Goal: Task Accomplishment & Management: Use online tool/utility

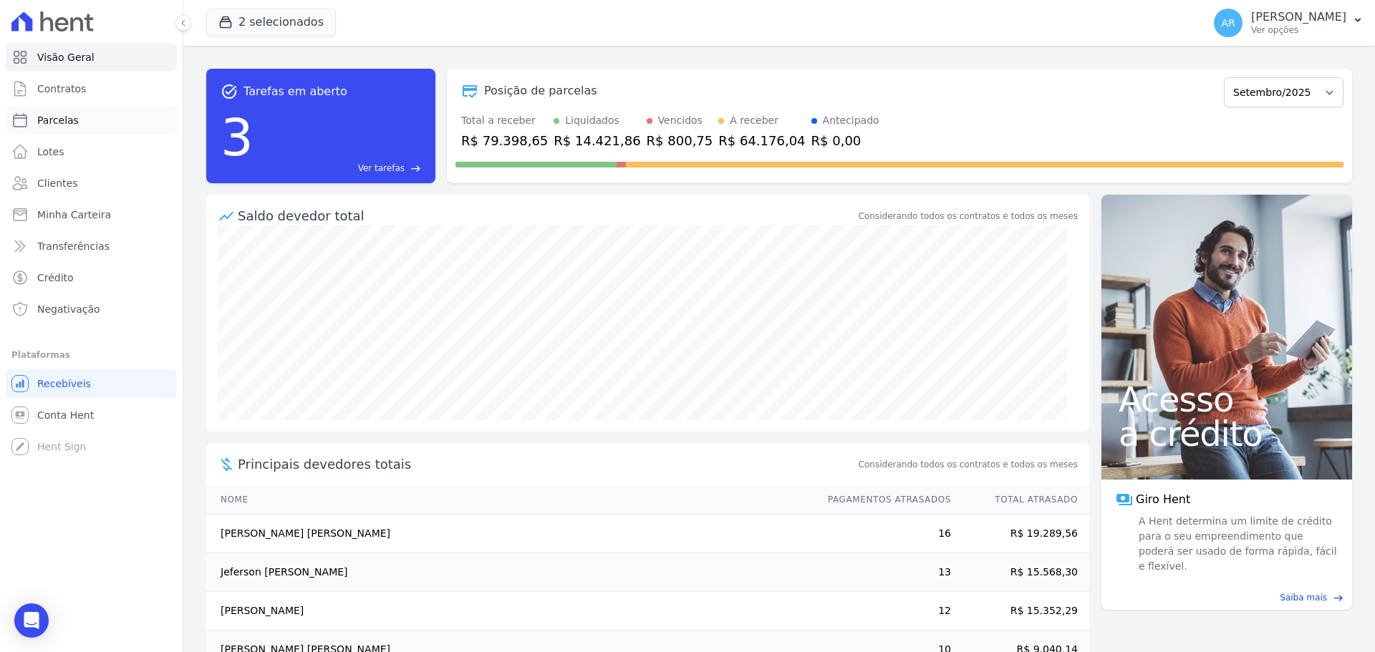
click at [57, 120] on span "Parcelas" at bounding box center [58, 120] width 42 height 14
select select
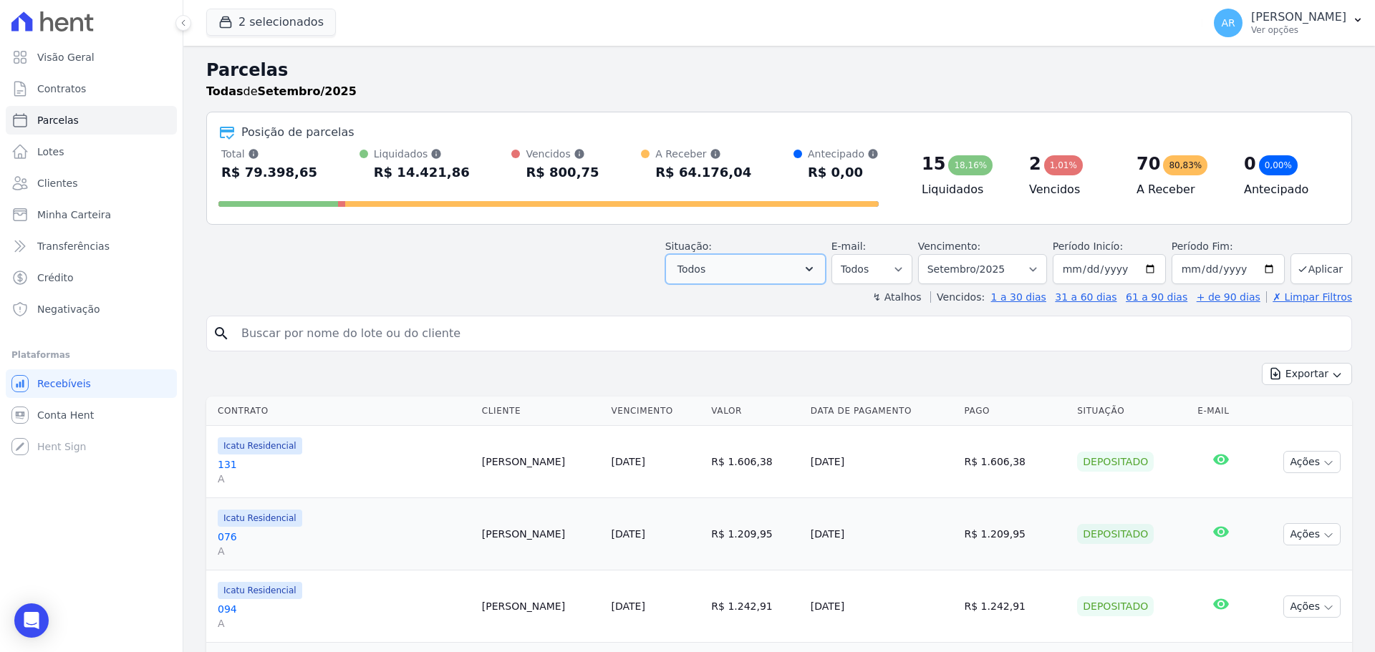
click at [796, 274] on button "Todos" at bounding box center [745, 269] width 160 height 30
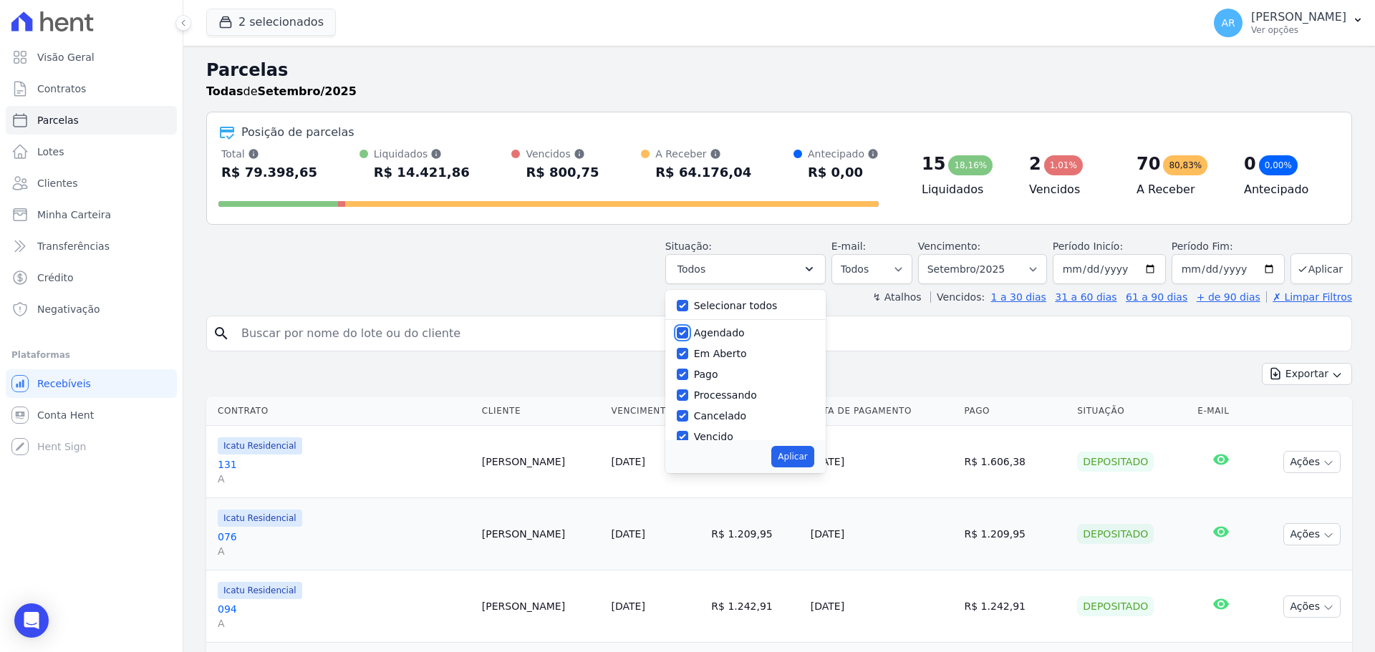
click at [688, 335] on input "Agendado" at bounding box center [682, 332] width 11 height 11
checkbox input "false"
click at [688, 356] on input "Em Aberto" at bounding box center [682, 353] width 11 height 11
checkbox input "false"
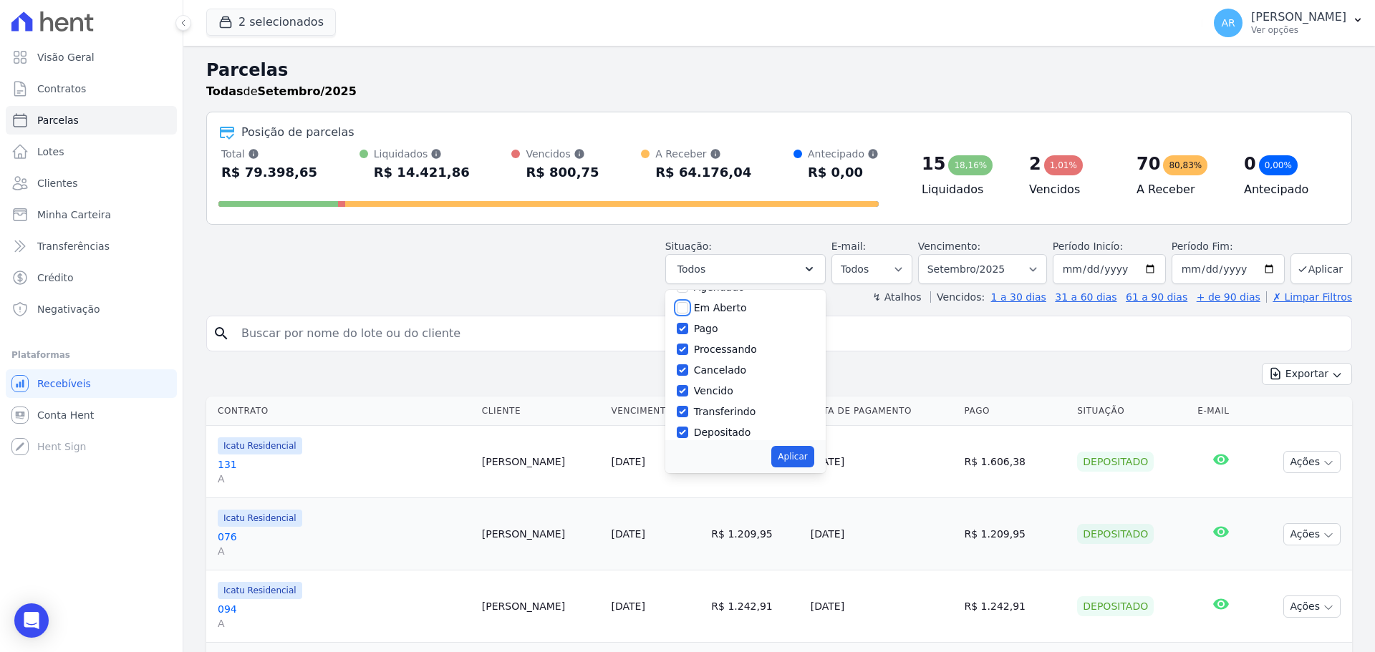
scroll to position [72, 0]
click at [688, 346] on input "Cancelado" at bounding box center [682, 344] width 11 height 11
checkbox input "false"
click at [695, 374] on div "Vencido" at bounding box center [745, 365] width 137 height 21
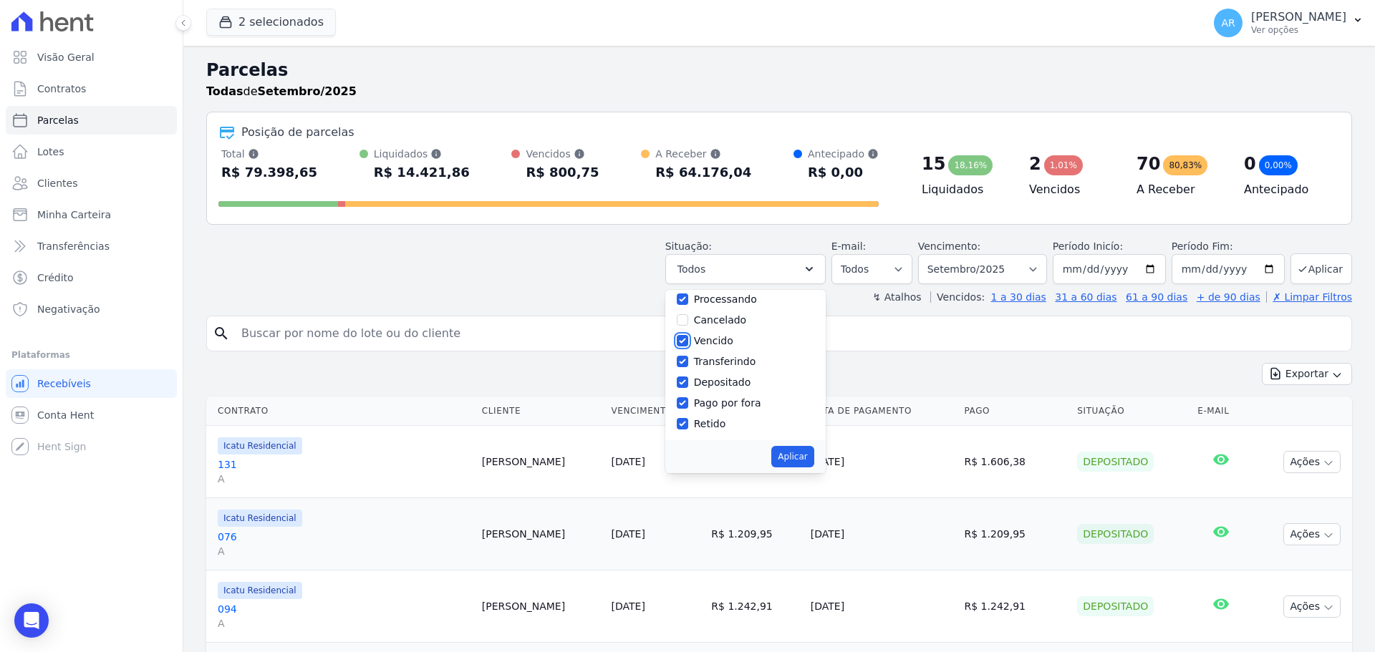
click at [688, 343] on input "Vencido" at bounding box center [682, 340] width 11 height 11
checkbox input "false"
click at [688, 408] on input "Pago por fora" at bounding box center [682, 402] width 11 height 11
checkbox input "false"
click at [799, 460] on button "Aplicar" at bounding box center [792, 456] width 42 height 21
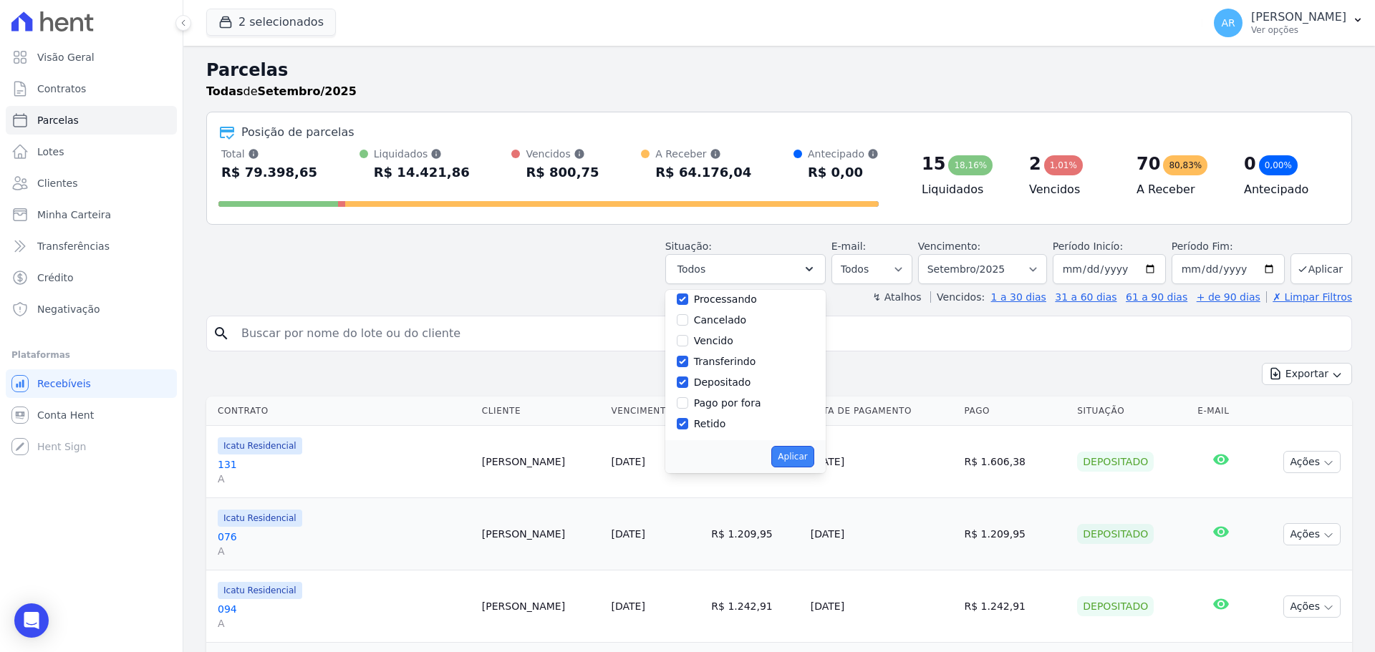
select select "paid"
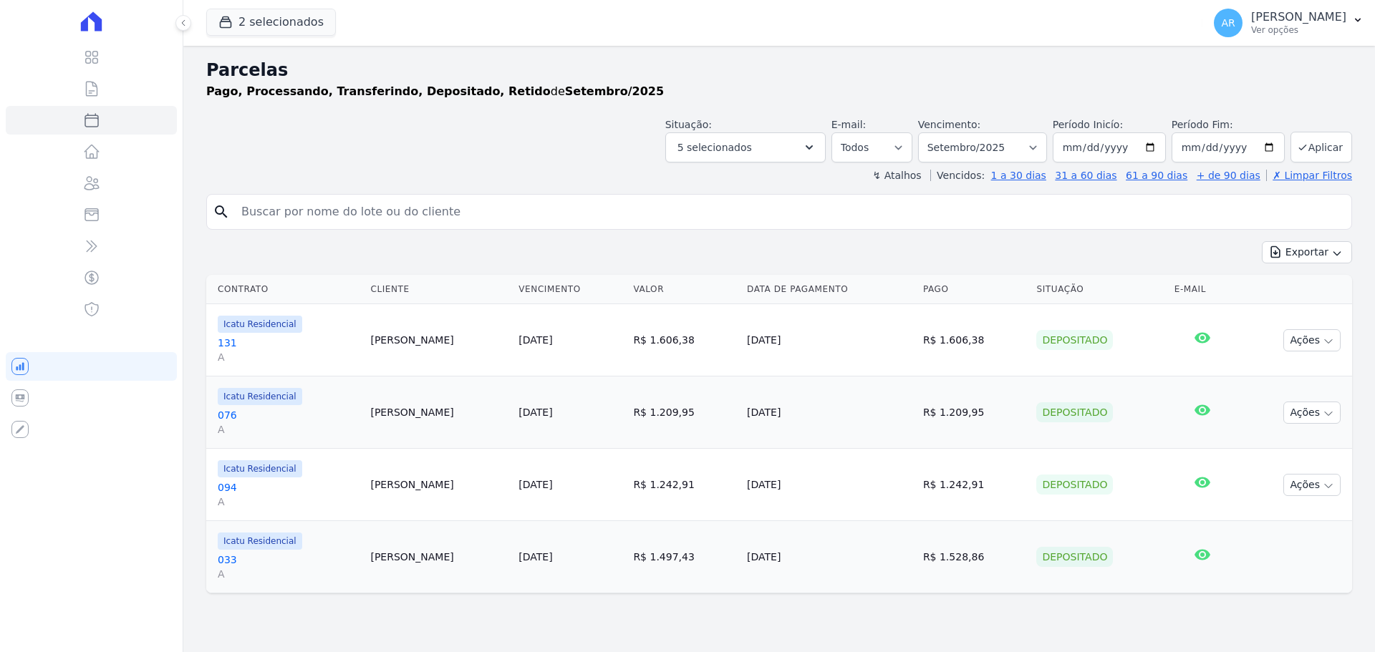
select select
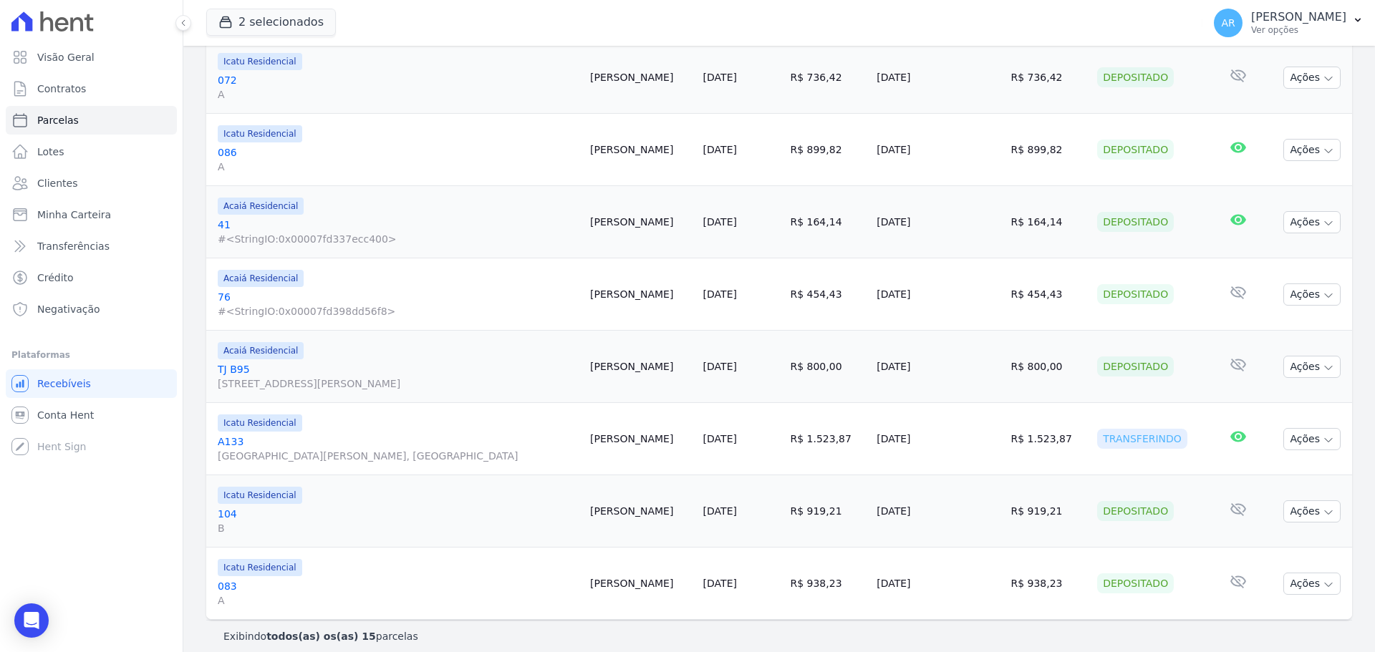
scroll to position [781, 0]
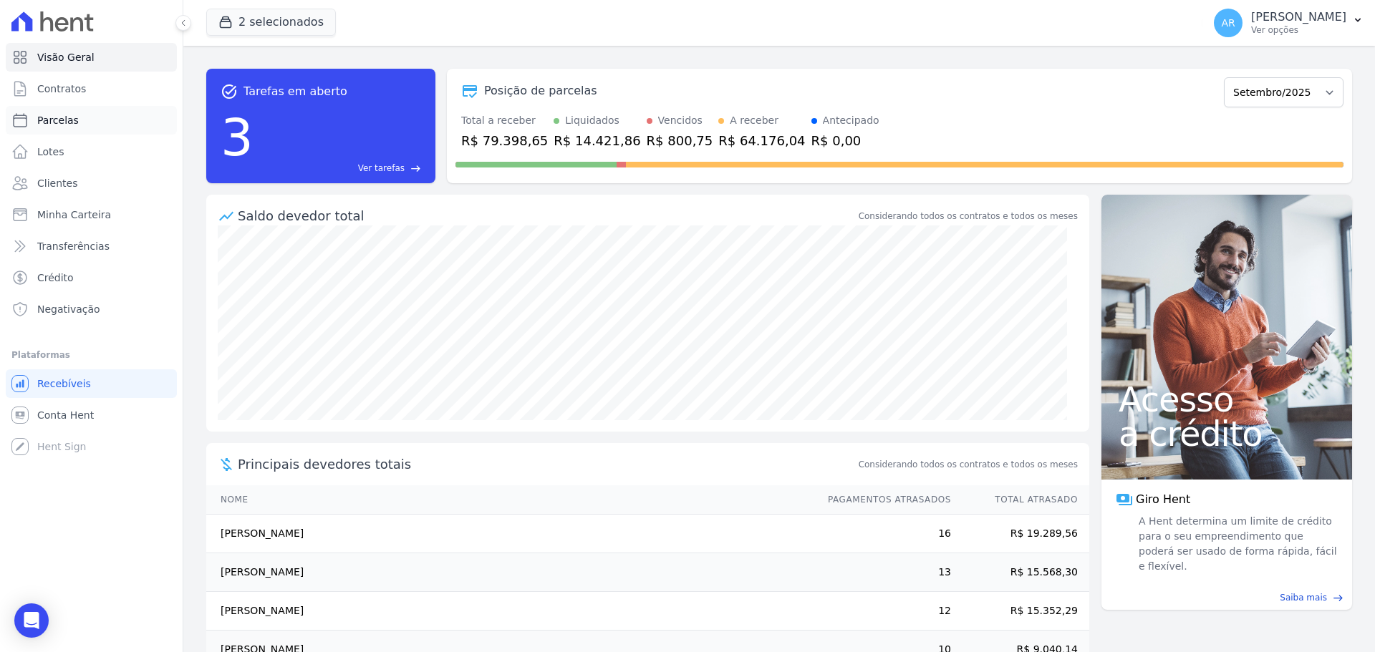
click at [60, 123] on span "Parcelas" at bounding box center [58, 120] width 42 height 14
select select
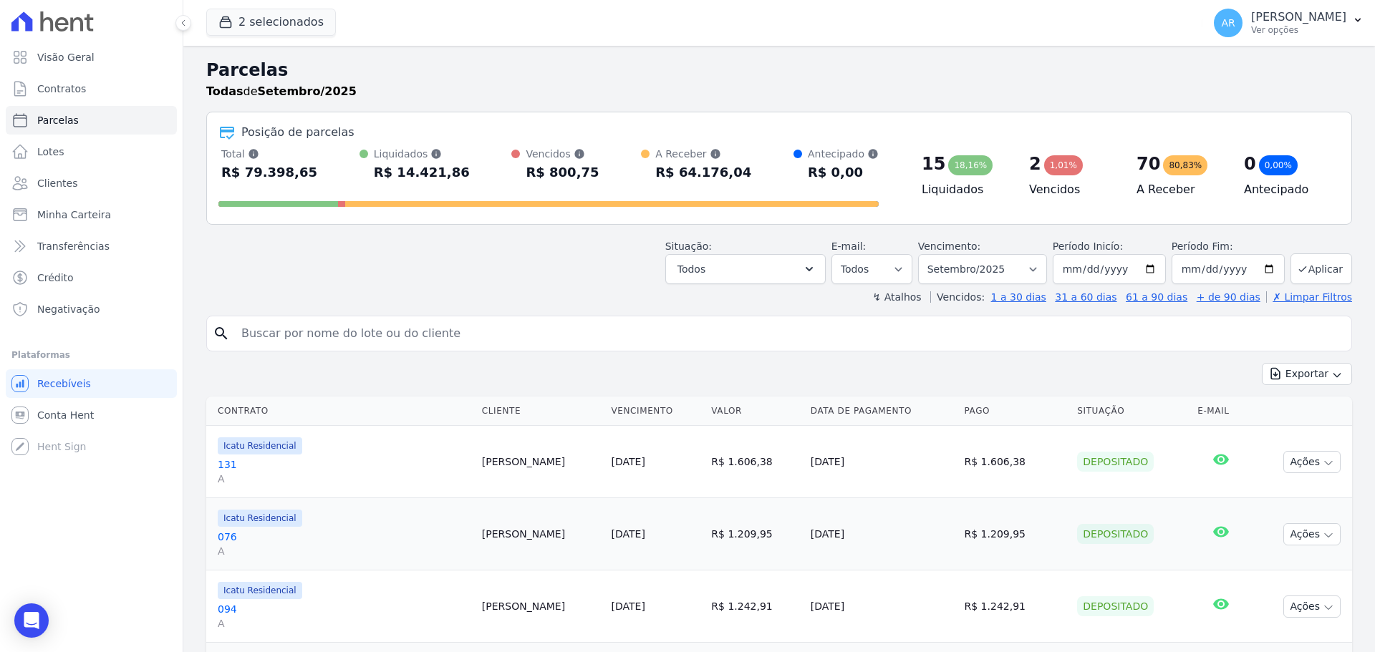
click at [363, 332] on input "search" at bounding box center [789, 333] width 1113 height 29
type input "will"
select select
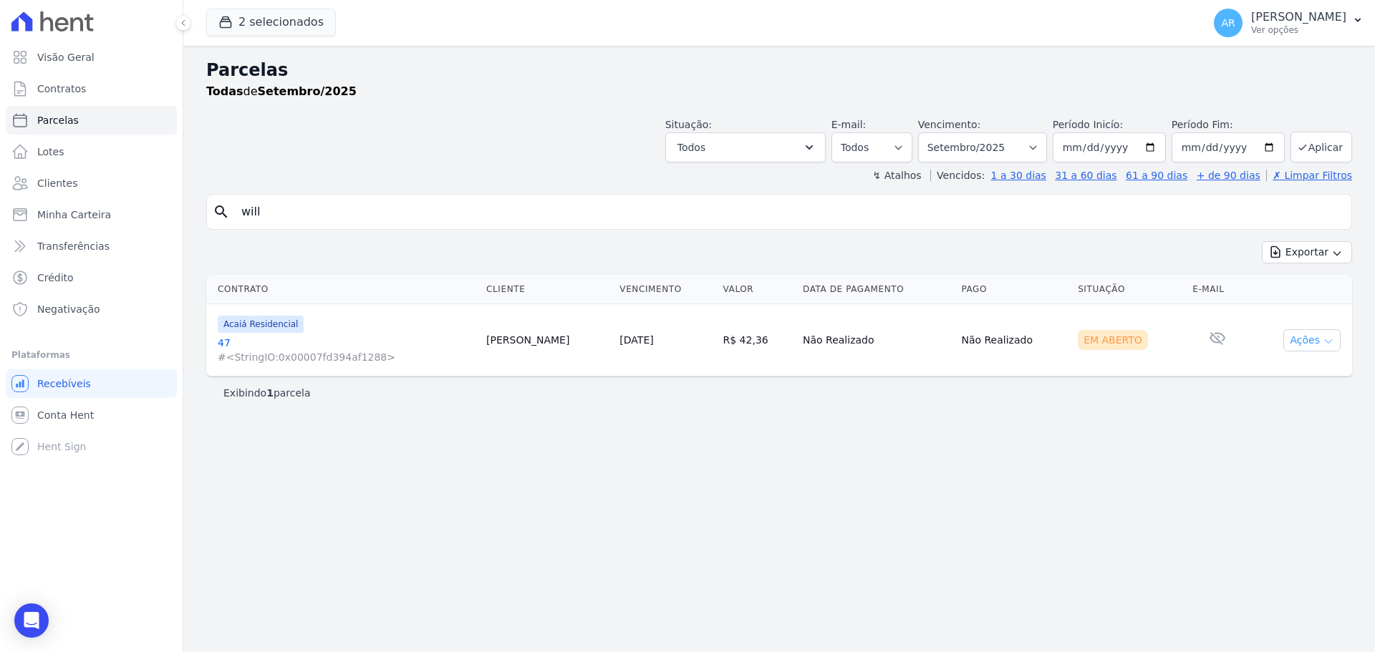
click at [1300, 334] on button "Ações" at bounding box center [1311, 340] width 57 height 22
click at [1280, 367] on link "Ver boleto" at bounding box center [1305, 373] width 137 height 26
click at [459, 231] on div "search will Exportar Exportar PDF Exportar CSV Contrato Cliente Vencimento [GEO…" at bounding box center [779, 301] width 1146 height 215
